Goal: Navigation & Orientation: Understand site structure

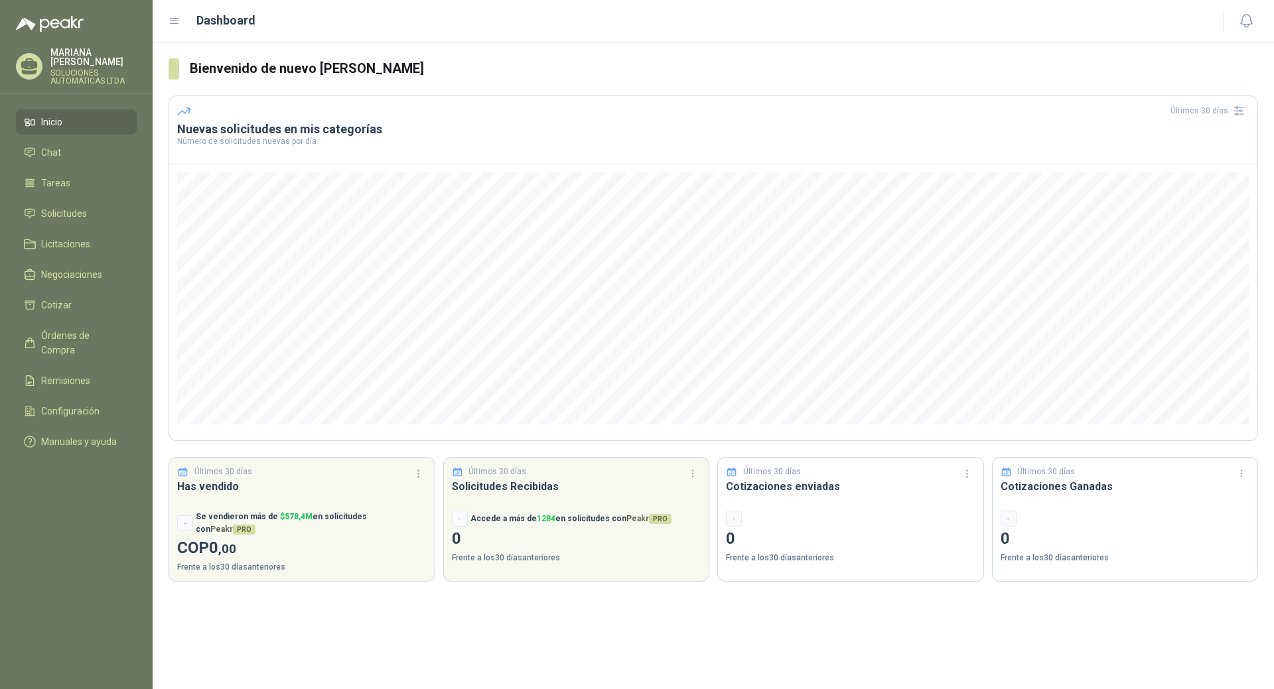
click at [44, 115] on span "Inicio" at bounding box center [51, 122] width 21 height 15
click at [47, 145] on span "Chat" at bounding box center [51, 152] width 20 height 15
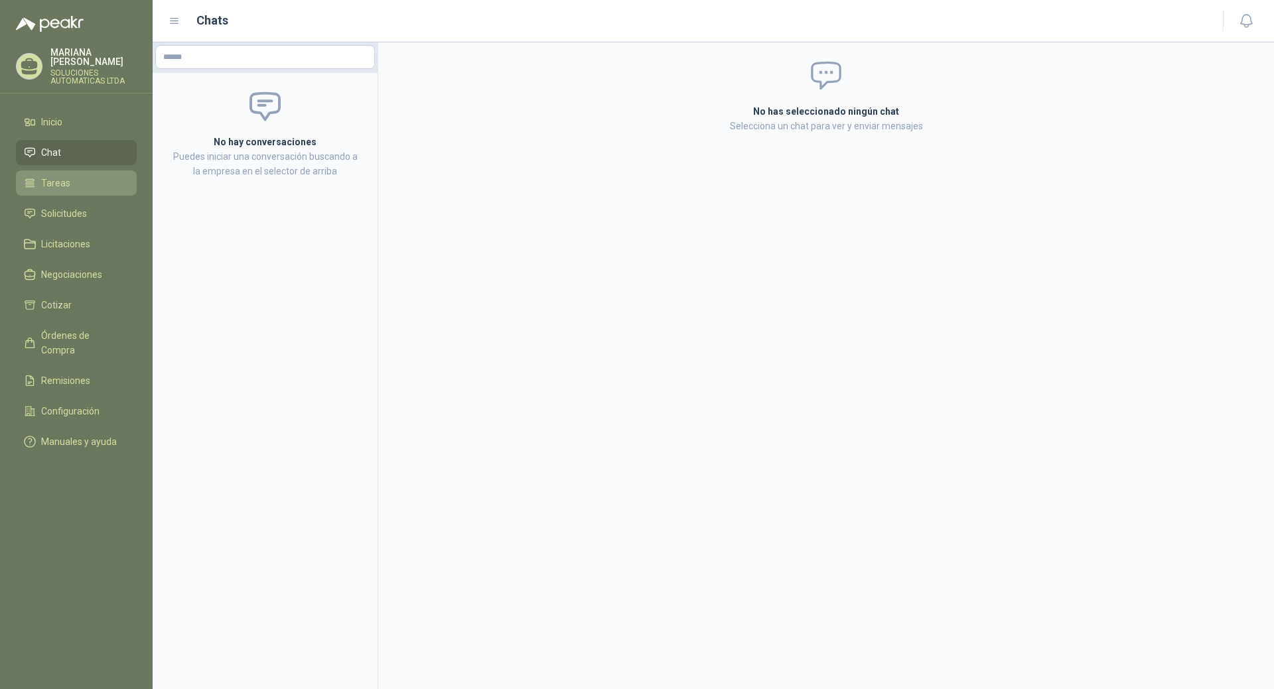
click at [48, 176] on span "Tareas" at bounding box center [55, 183] width 29 height 15
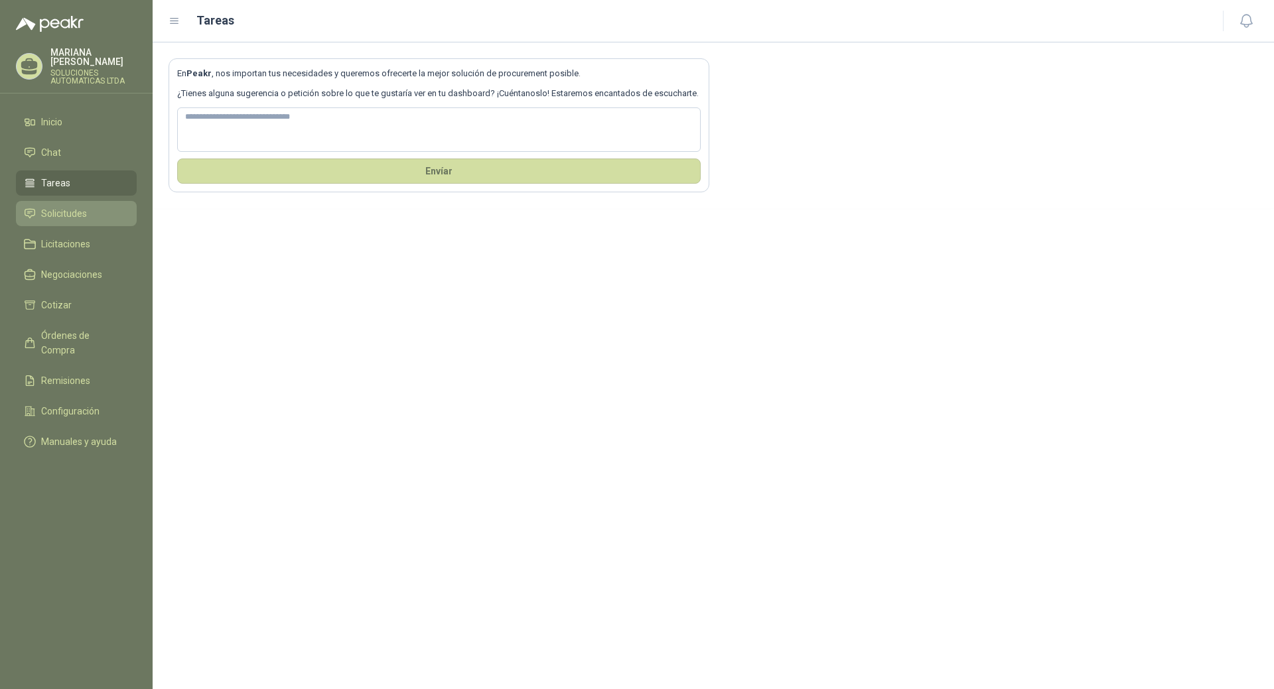
click at [58, 201] on link "Solicitudes" at bounding box center [76, 213] width 121 height 25
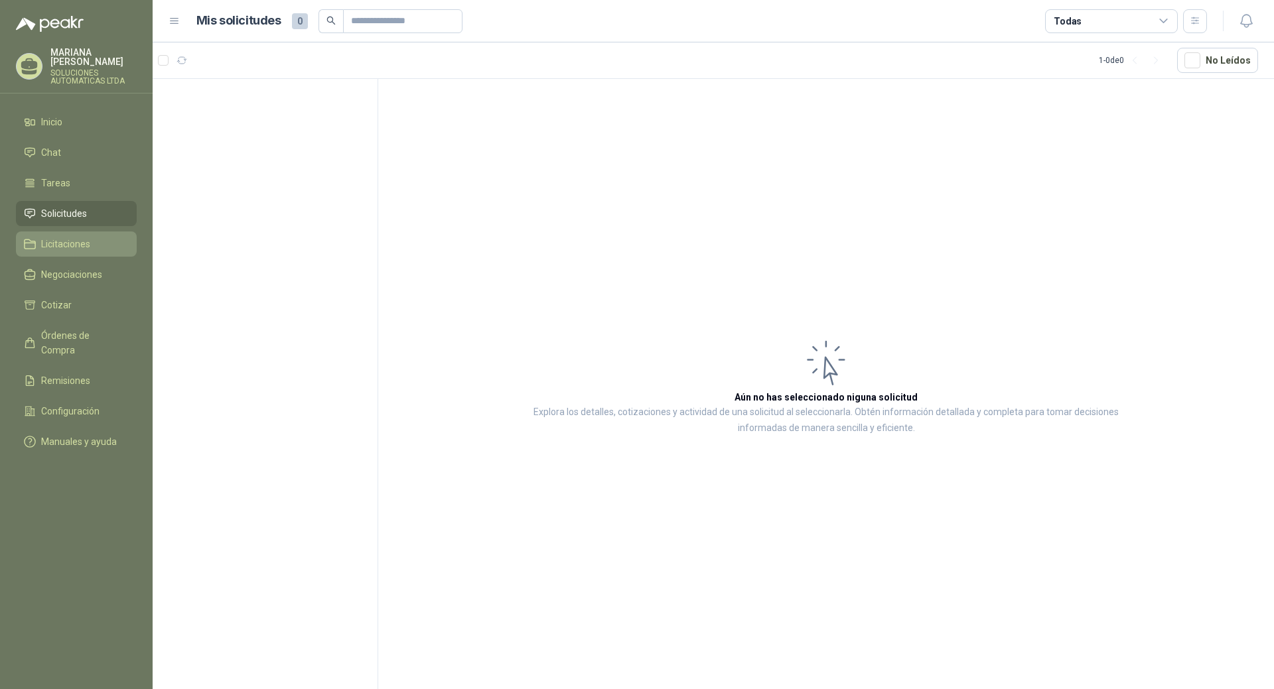
click at [65, 237] on span "Licitaciones" at bounding box center [65, 244] width 49 height 15
